Goal: Transaction & Acquisition: Purchase product/service

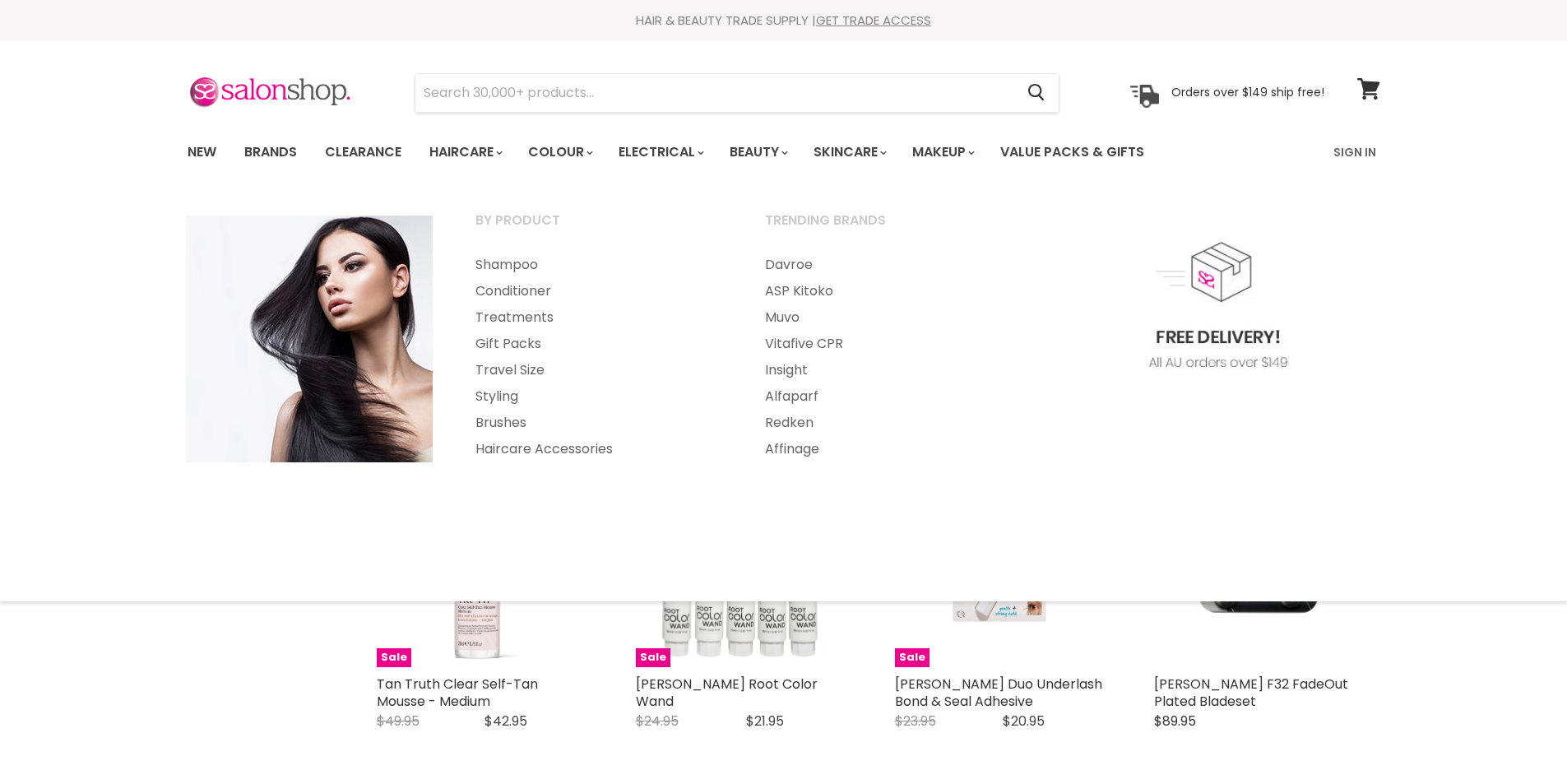
select select "created-descending"
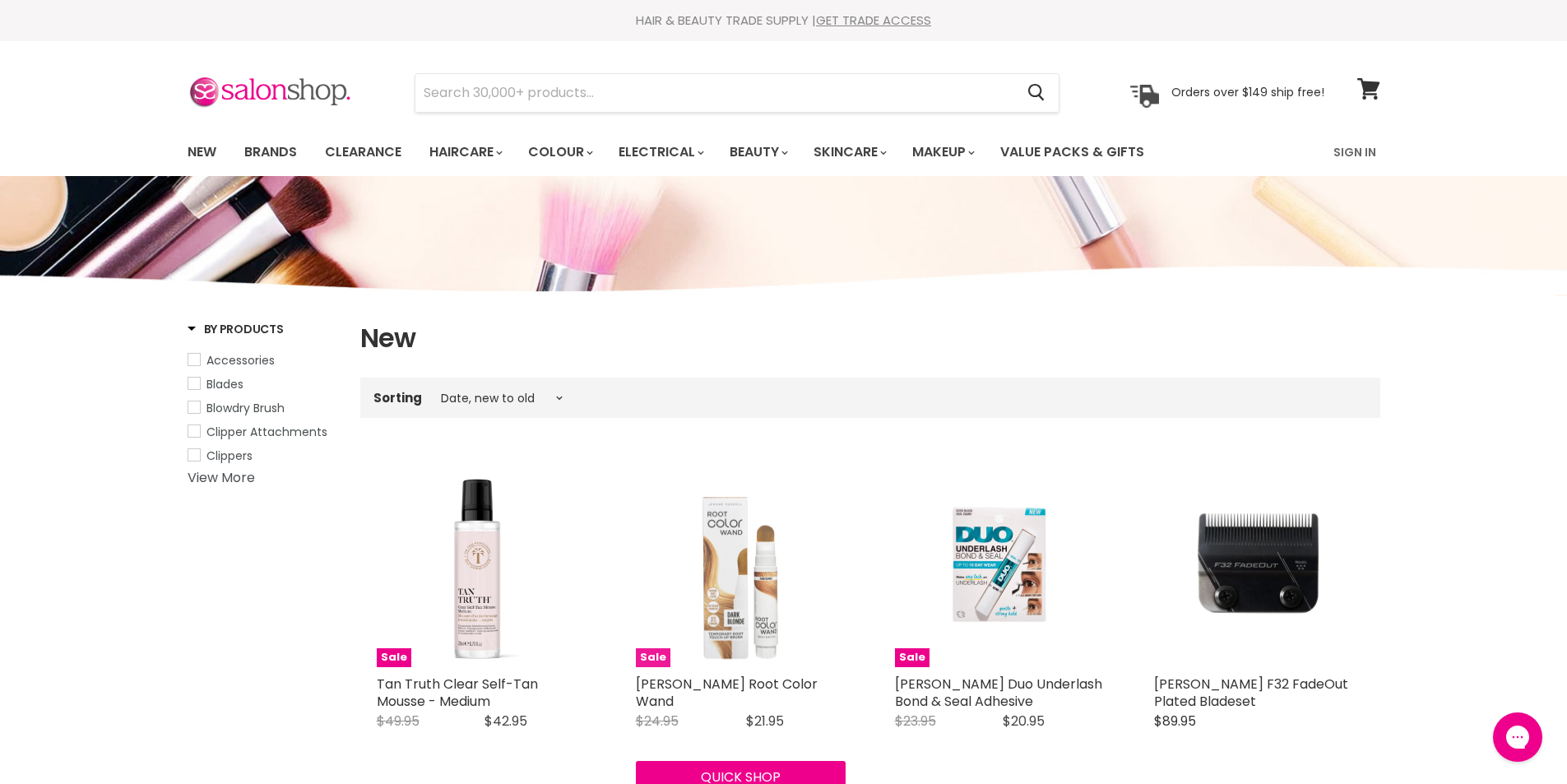
click at [740, 590] on img "Main content" at bounding box center [741, 562] width 210 height 209
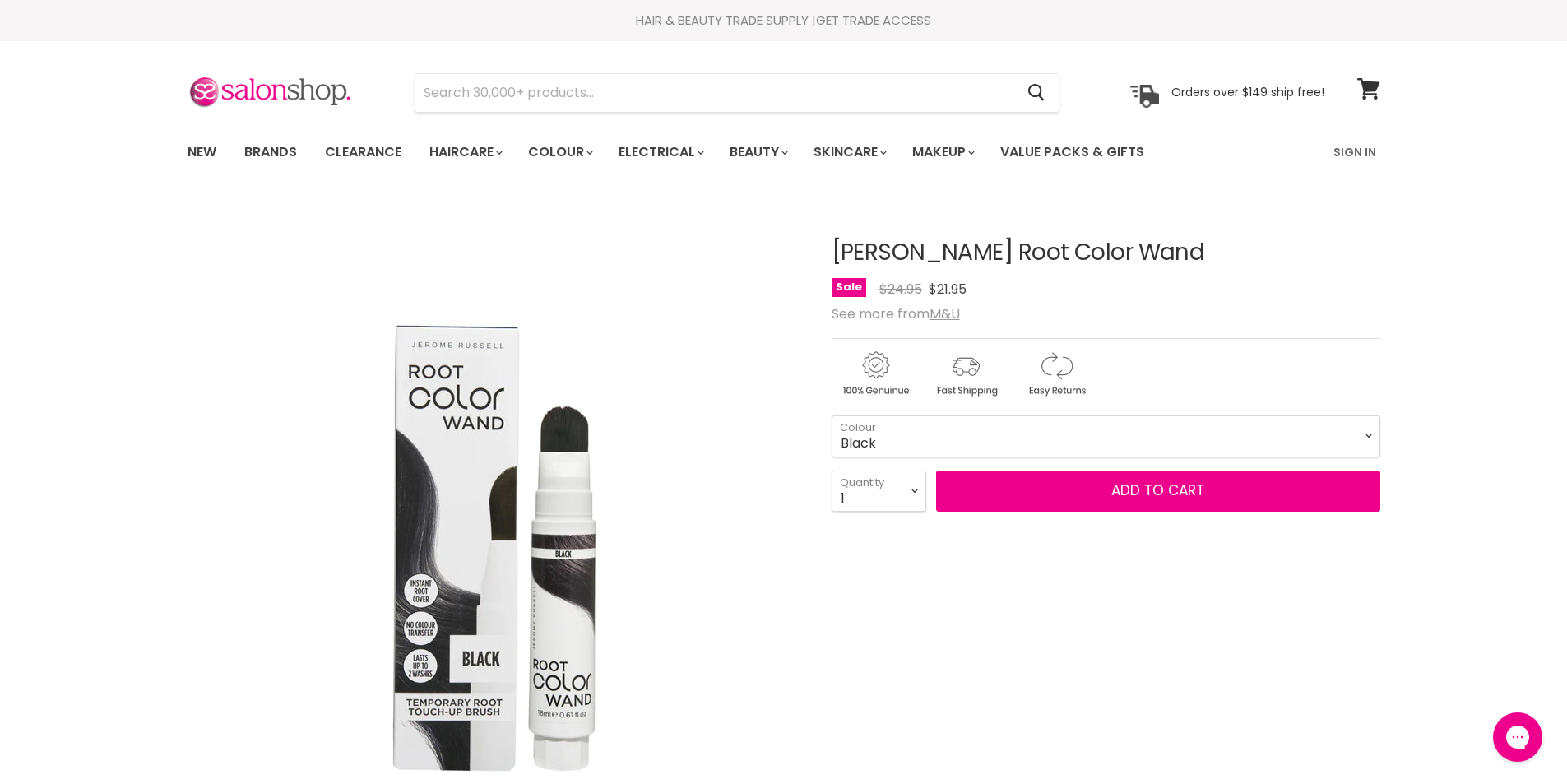
scroll to position [165, 0]
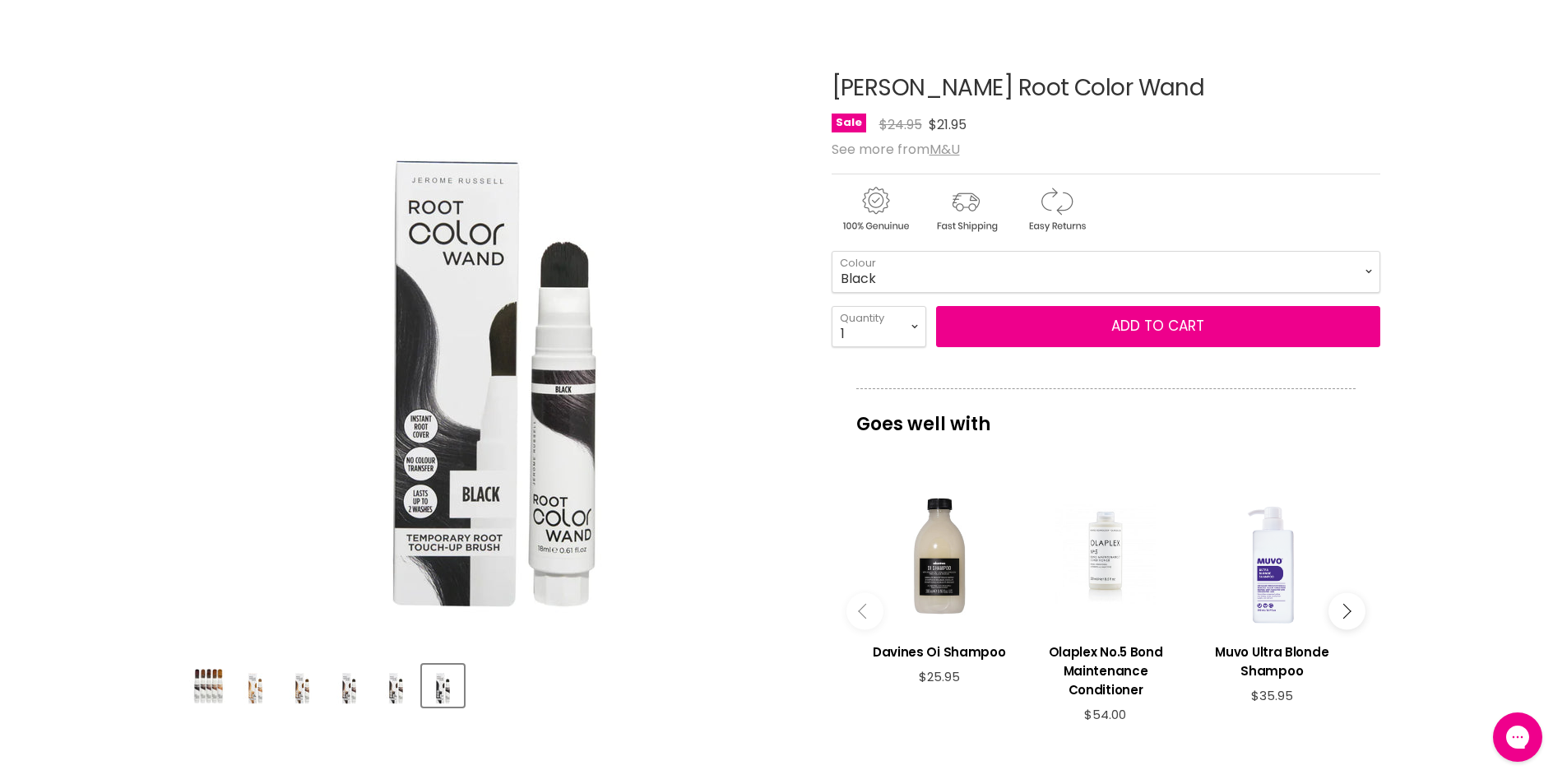
click at [211, 687] on img "Product thumbnails" at bounding box center [209, 686] width 38 height 35
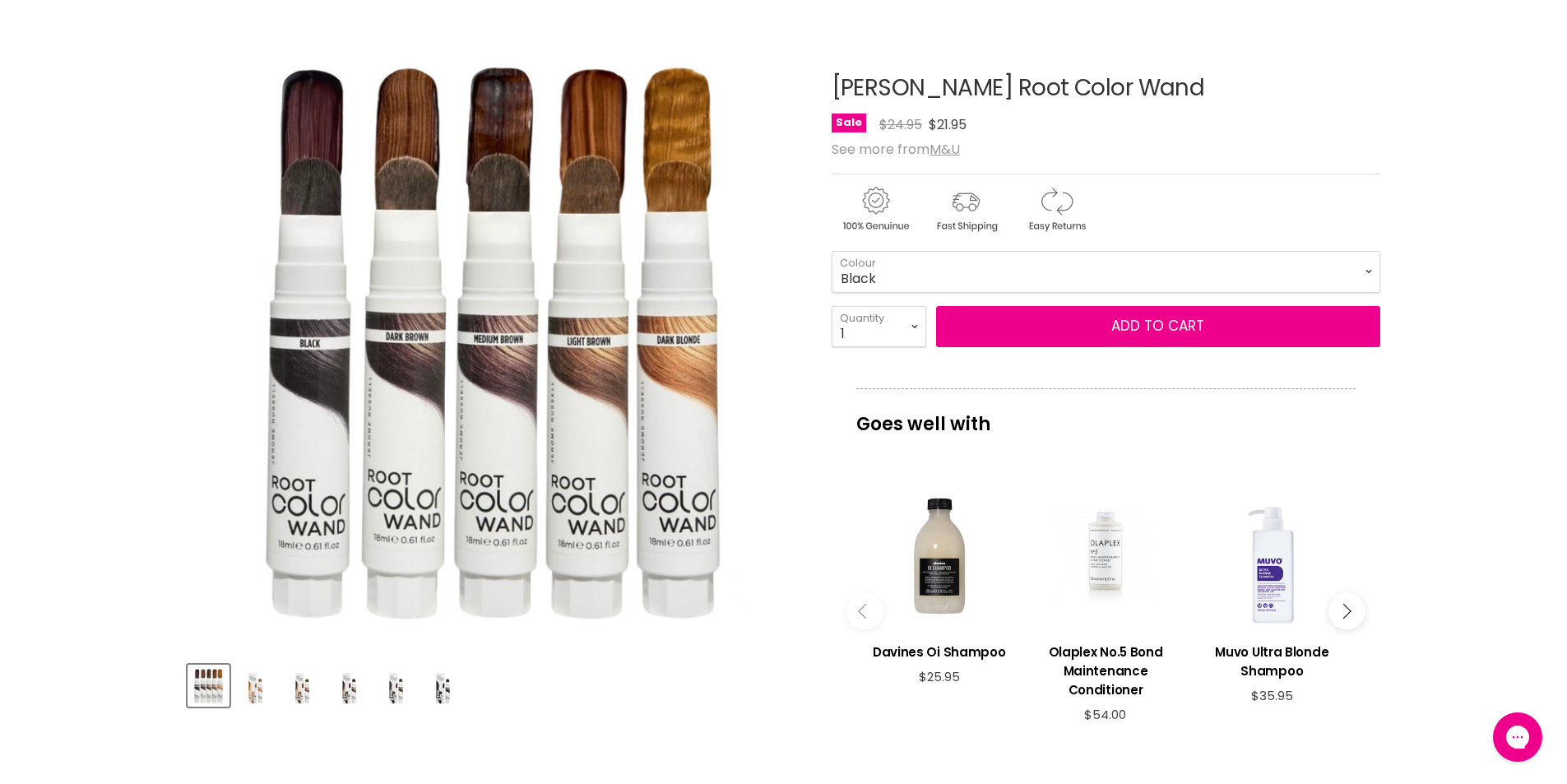
click at [254, 691] on img "Product thumbnails" at bounding box center [255, 685] width 38 height 38
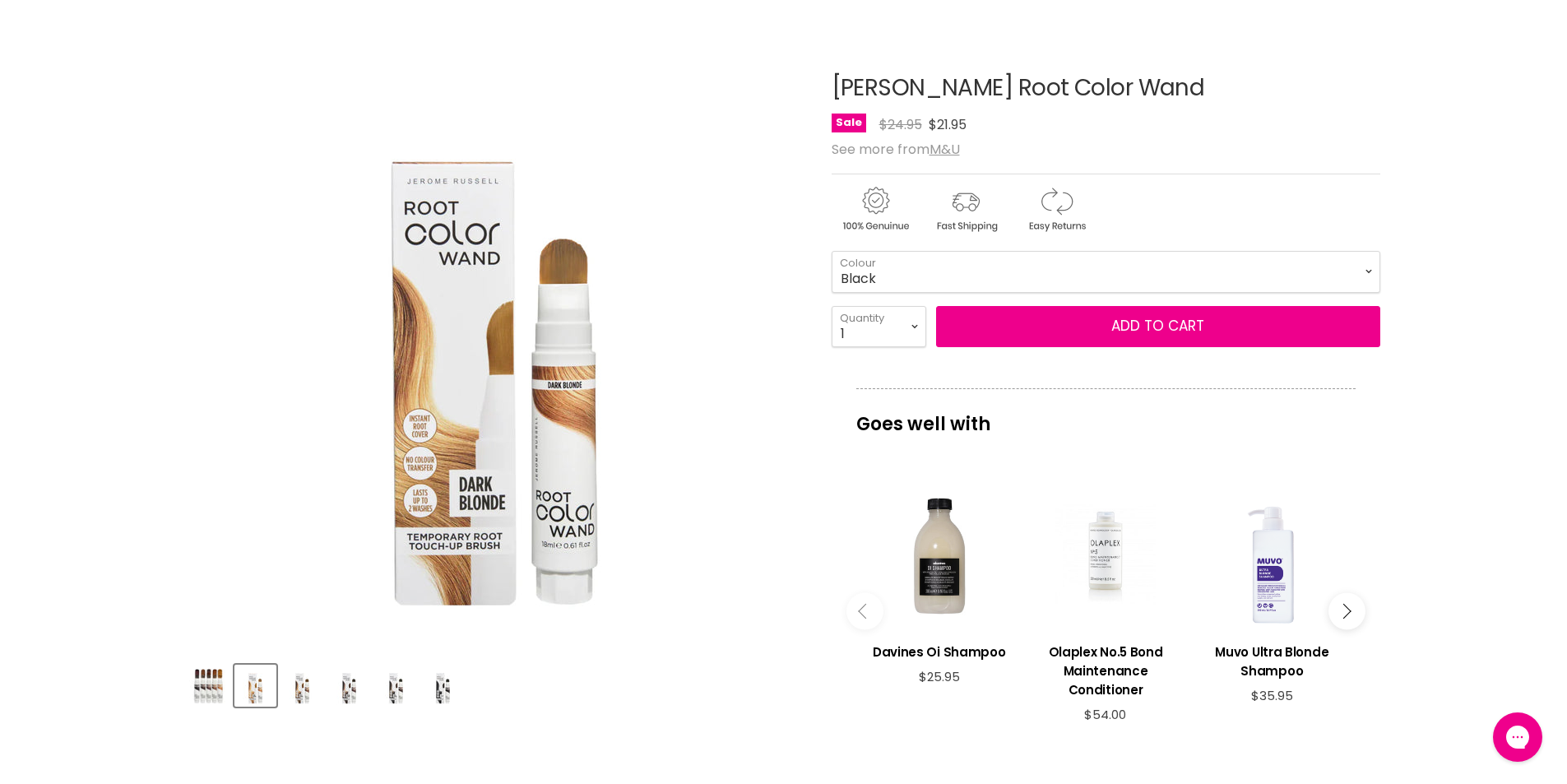
click at [199, 687] on img "Product thumbnails" at bounding box center [209, 686] width 38 height 35
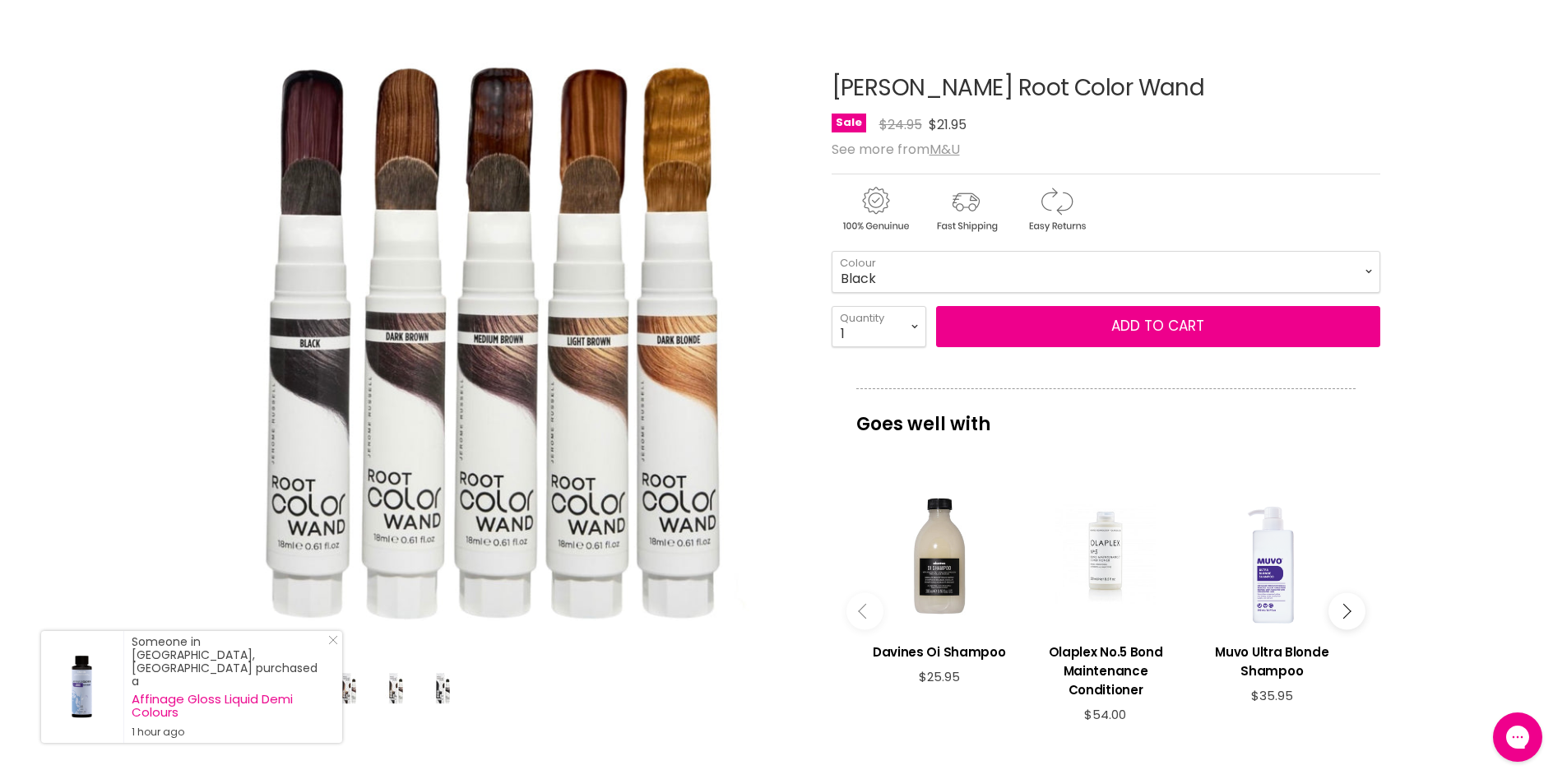
drag, startPoint x: 1205, startPoint y: 86, endPoint x: 836, endPoint y: 88, distance: 369.0
click at [836, 88] on h1 "[PERSON_NAME] Root Color Wand" at bounding box center [1106, 88] width 548 height 25
copy h1 "[PERSON_NAME] Root Color Wand"
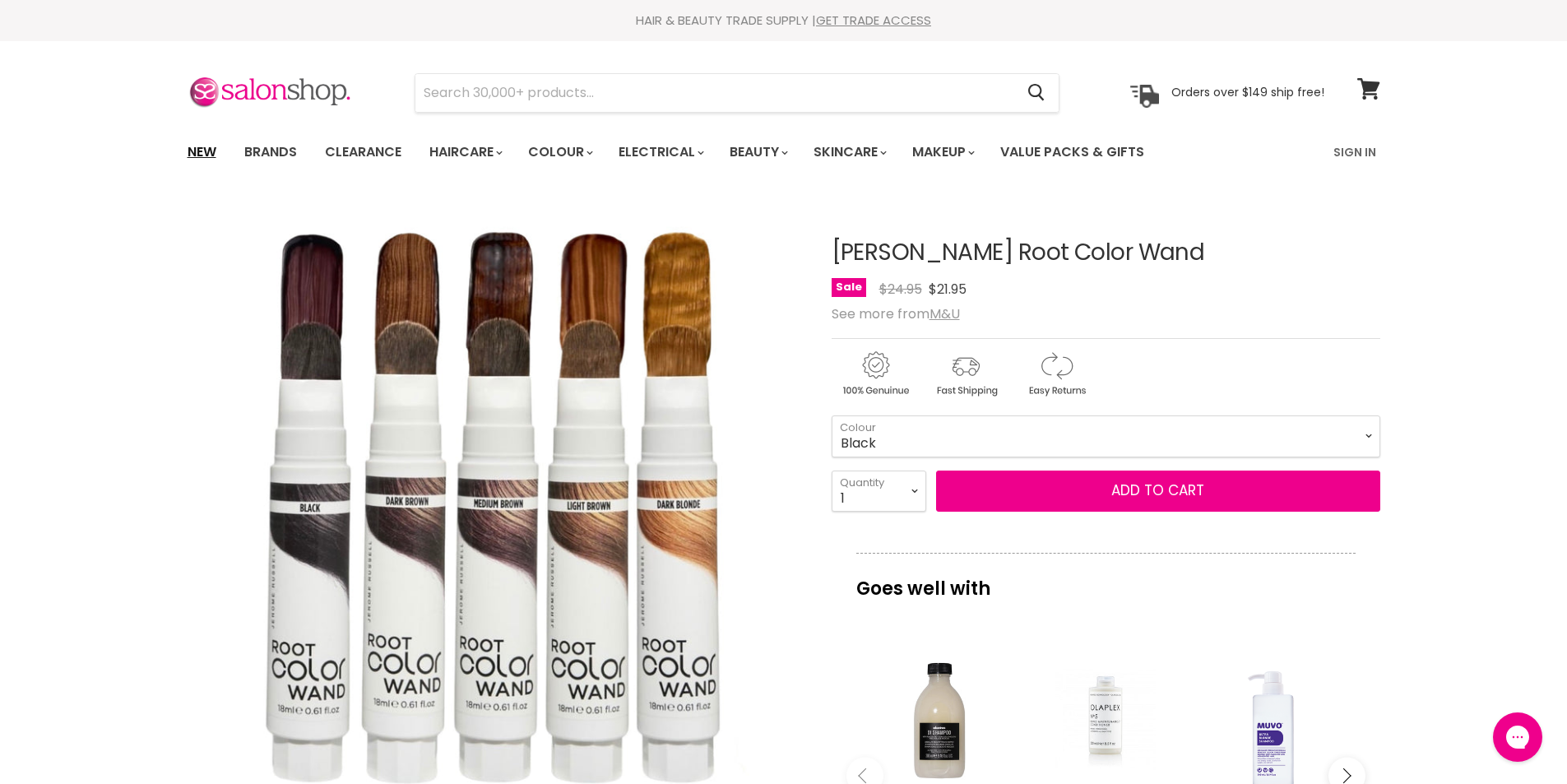
click at [211, 153] on link "New" at bounding box center [201, 152] width 54 height 35
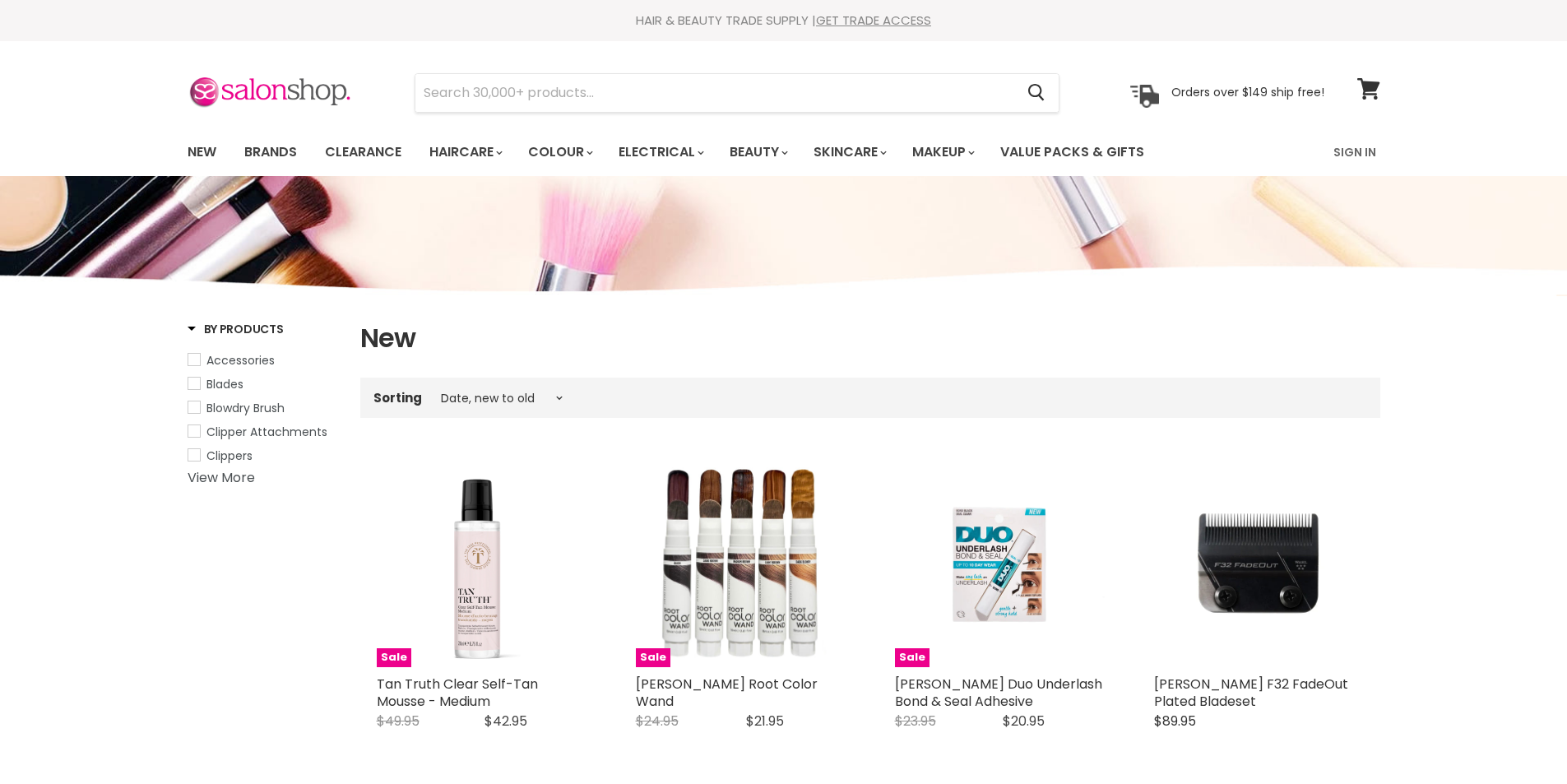
select select "created-descending"
